Goal: Task Accomplishment & Management: Use online tool/utility

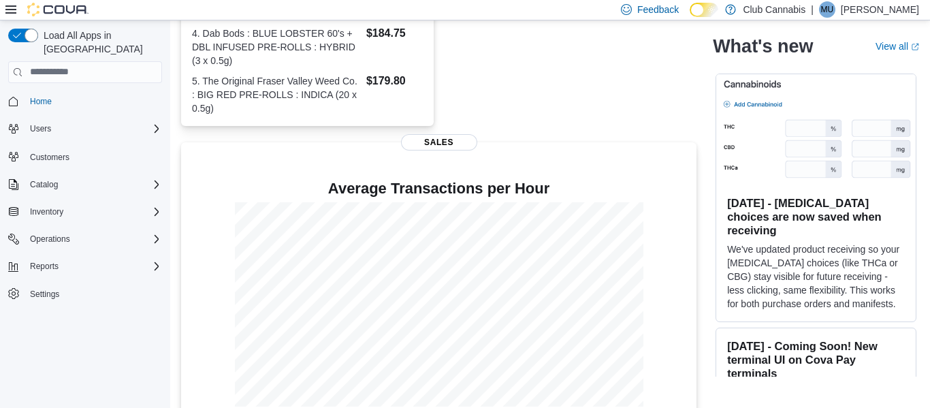
scroll to position [443, 0]
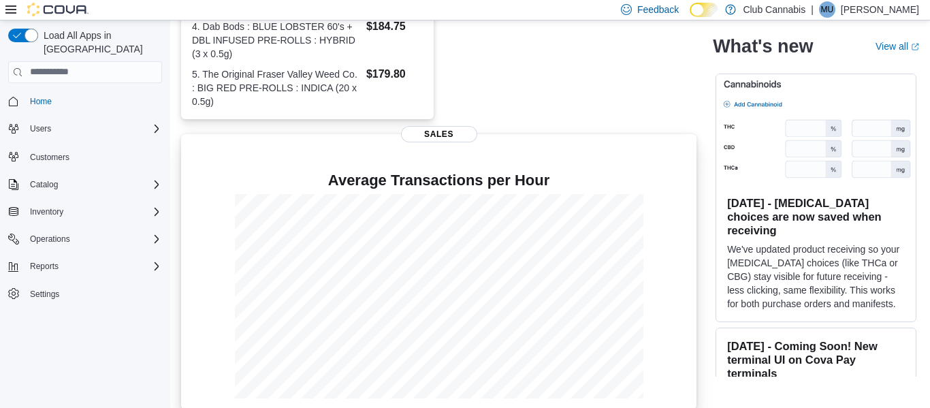
click at [443, 126] on span "Sales" at bounding box center [439, 134] width 76 height 16
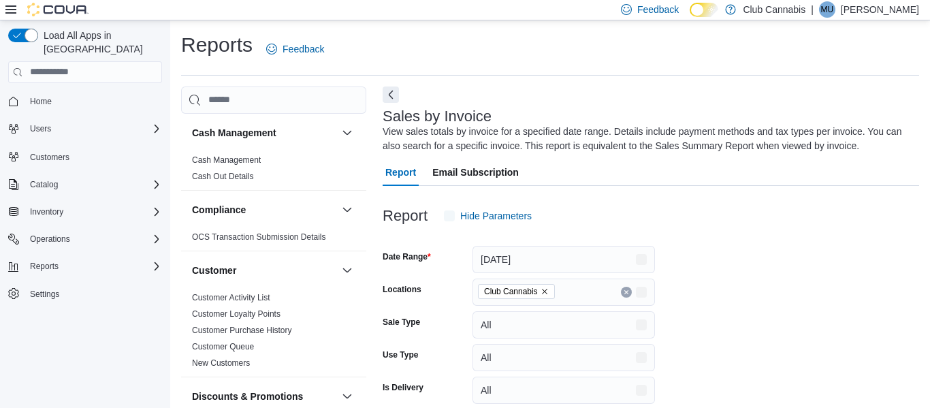
scroll to position [46, 0]
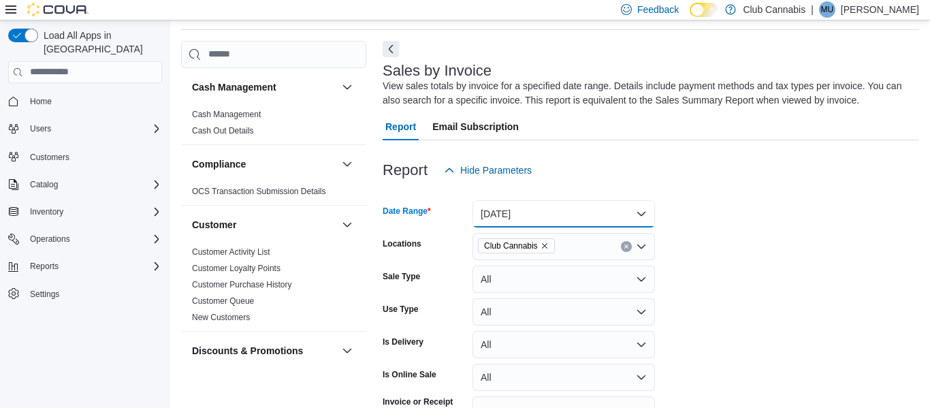
click at [644, 214] on button "[DATE]" at bounding box center [564, 213] width 183 height 27
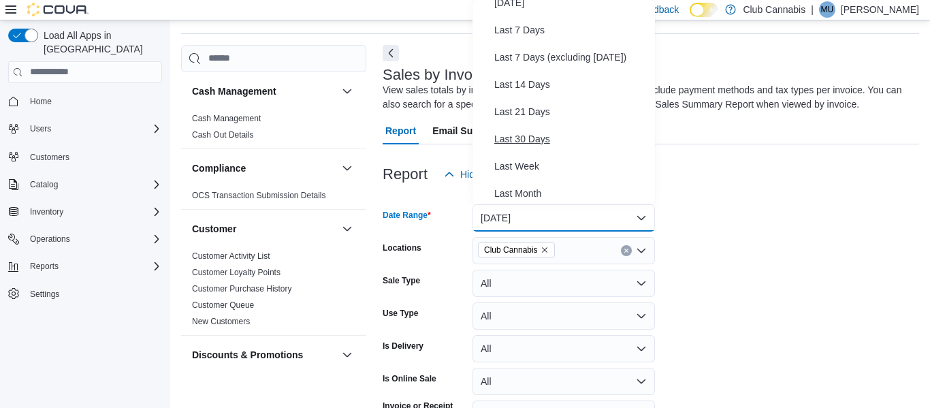
scroll to position [67, 0]
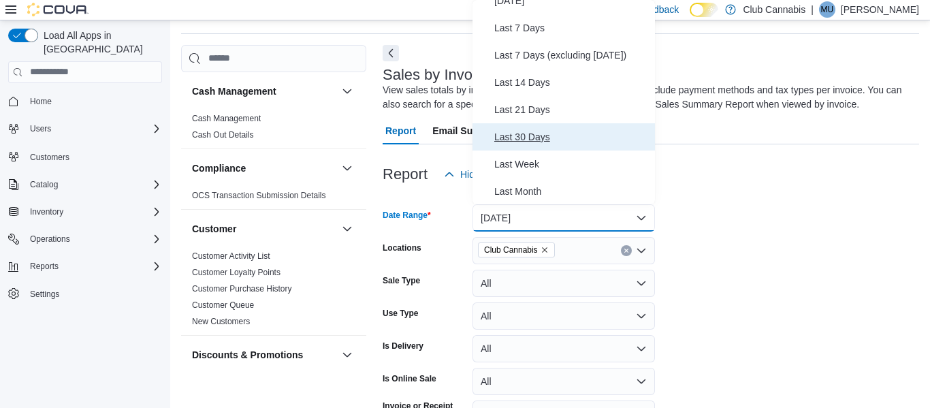
click at [537, 139] on span "Last 30 Days" at bounding box center [571, 137] width 155 height 16
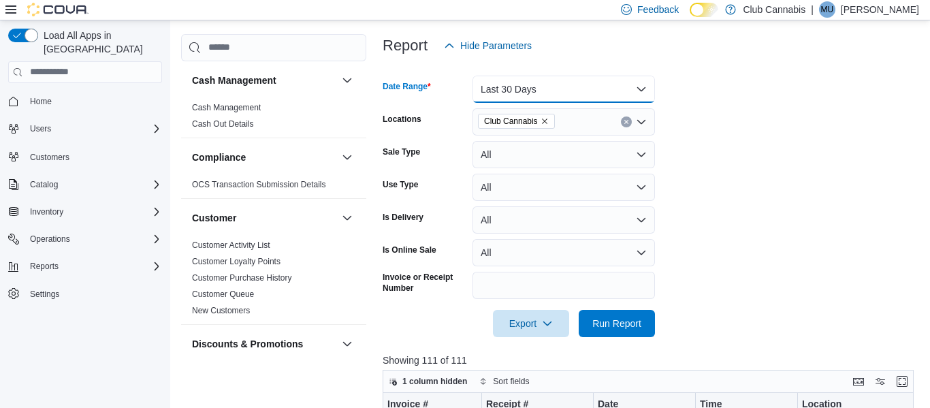
scroll to position [171, 0]
click at [636, 330] on span "Run Report" at bounding box center [617, 322] width 60 height 27
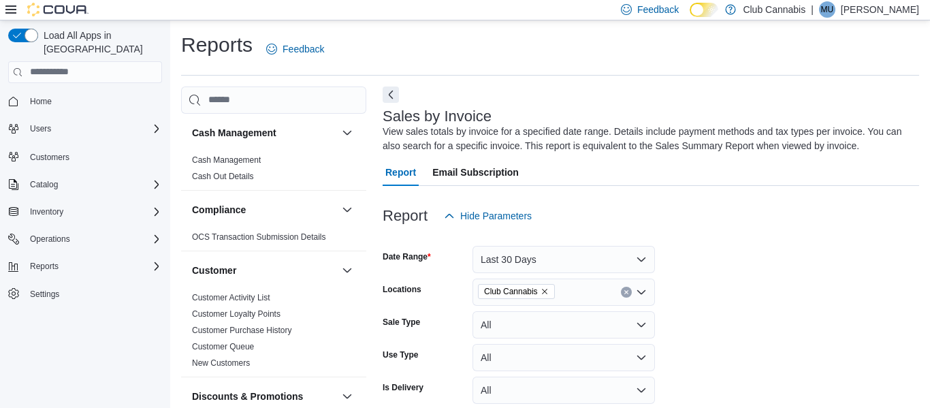
click at [8, 11] on icon at bounding box center [10, 9] width 11 height 11
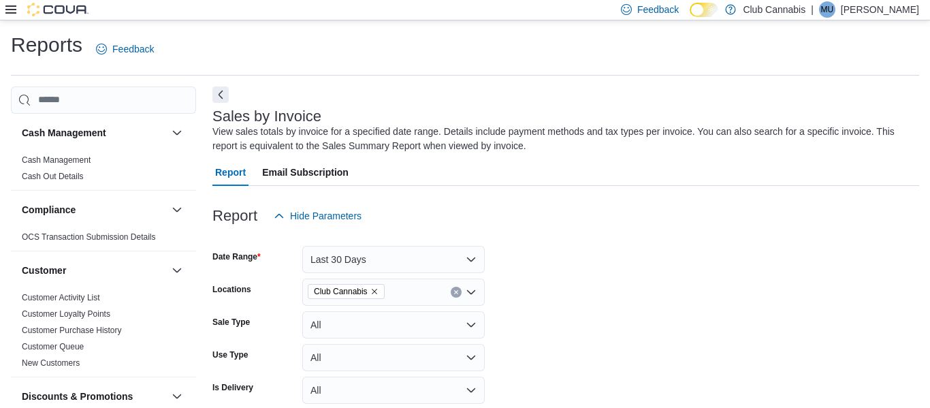
click at [67, 9] on img at bounding box center [57, 10] width 61 height 14
click at [10, 11] on icon at bounding box center [10, 9] width 11 height 11
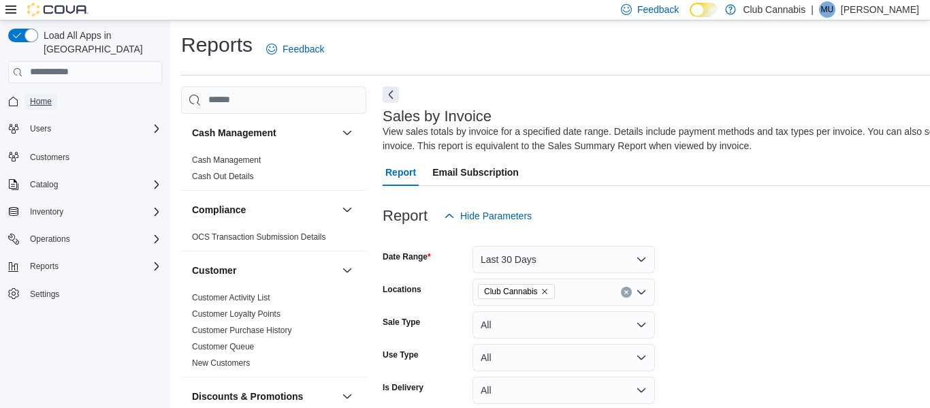
click at [40, 96] on span "Home" at bounding box center [41, 101] width 22 height 11
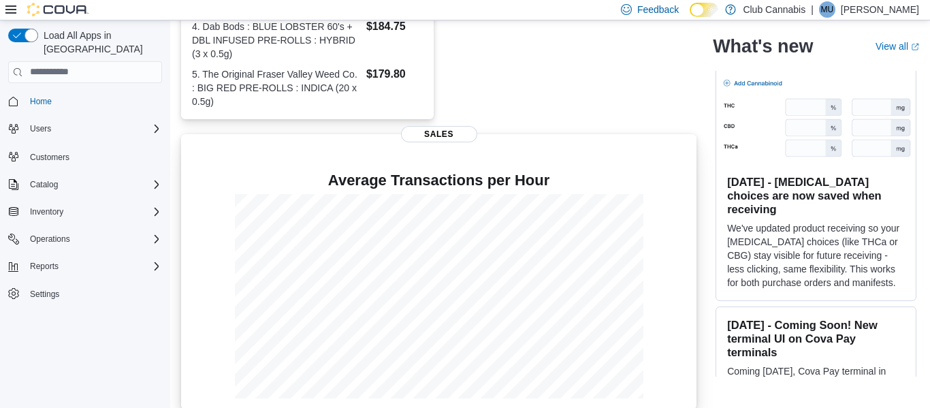
scroll to position [436, 0]
